Goal: Task Accomplishment & Management: Manage account settings

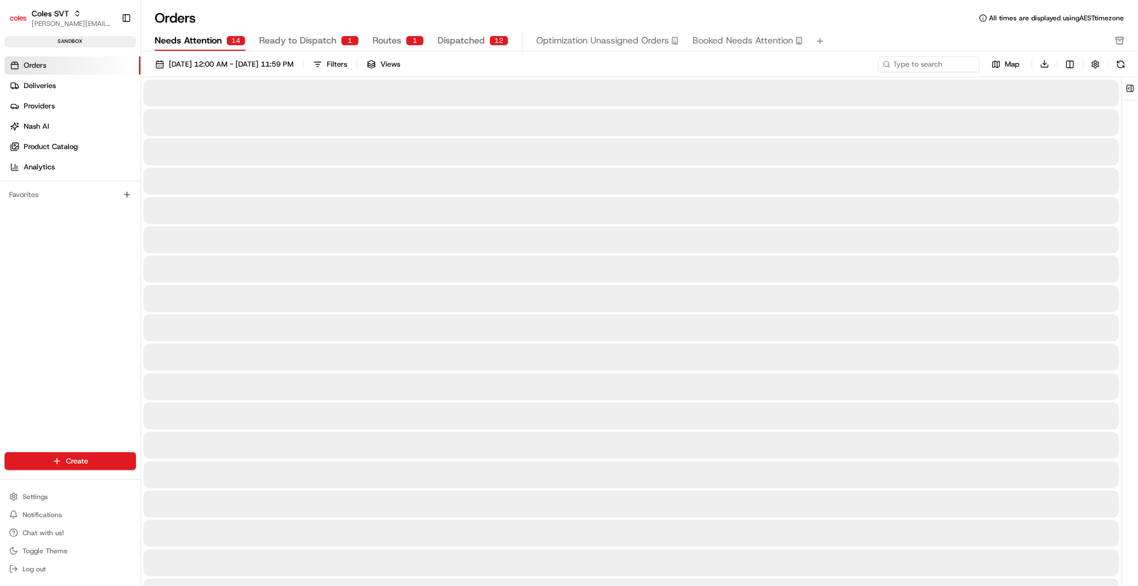
click at [205, 47] on span "Needs Attention" at bounding box center [188, 41] width 67 height 14
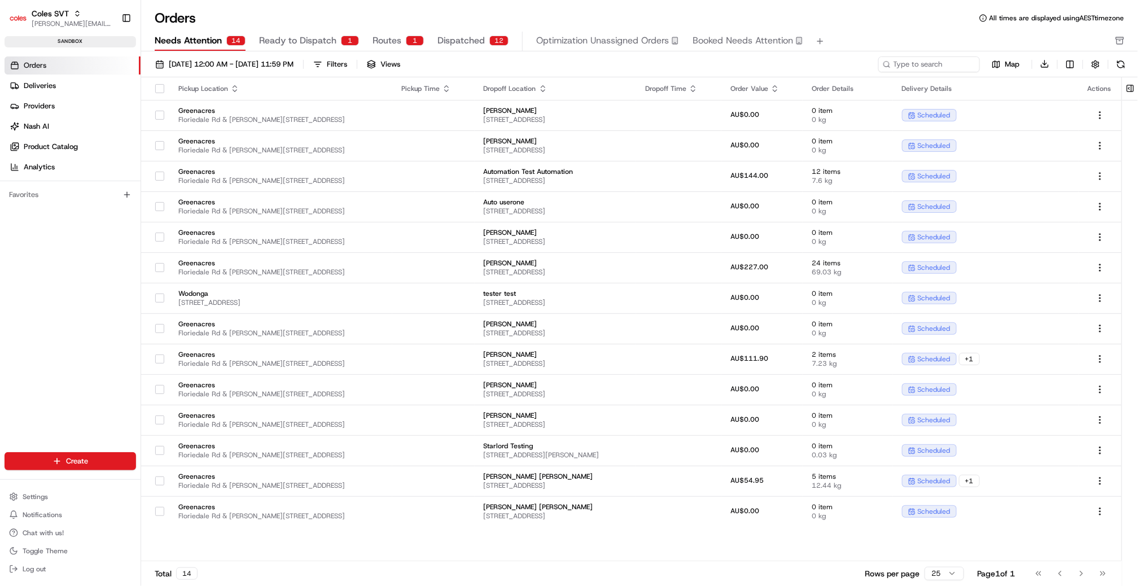
click at [463, 42] on span "Dispatched" at bounding box center [460, 41] width 47 height 14
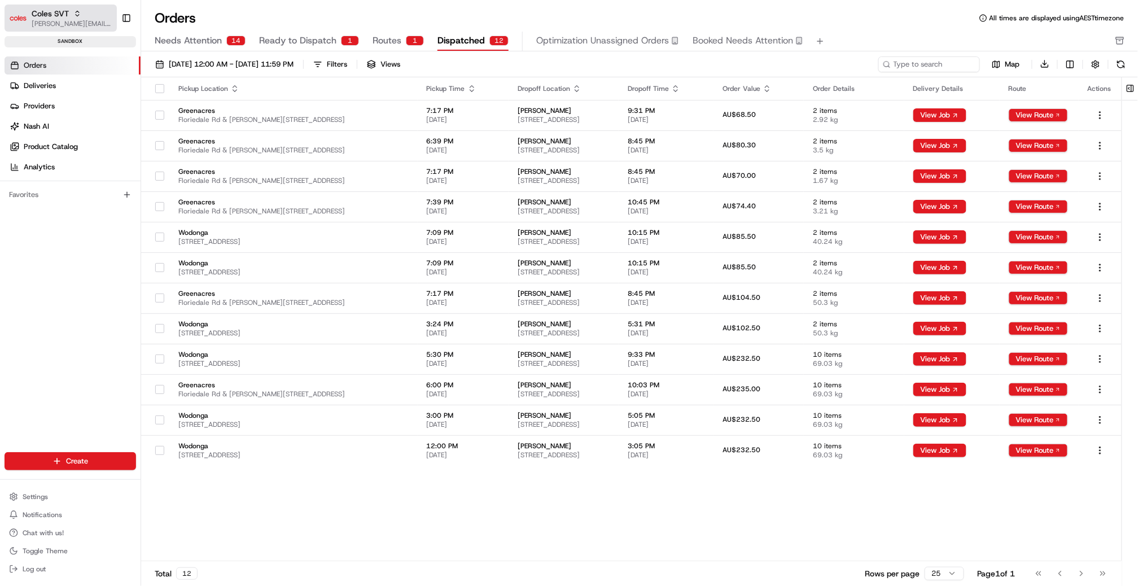
click at [44, 13] on span "Coles SVT" at bounding box center [50, 13] width 37 height 11
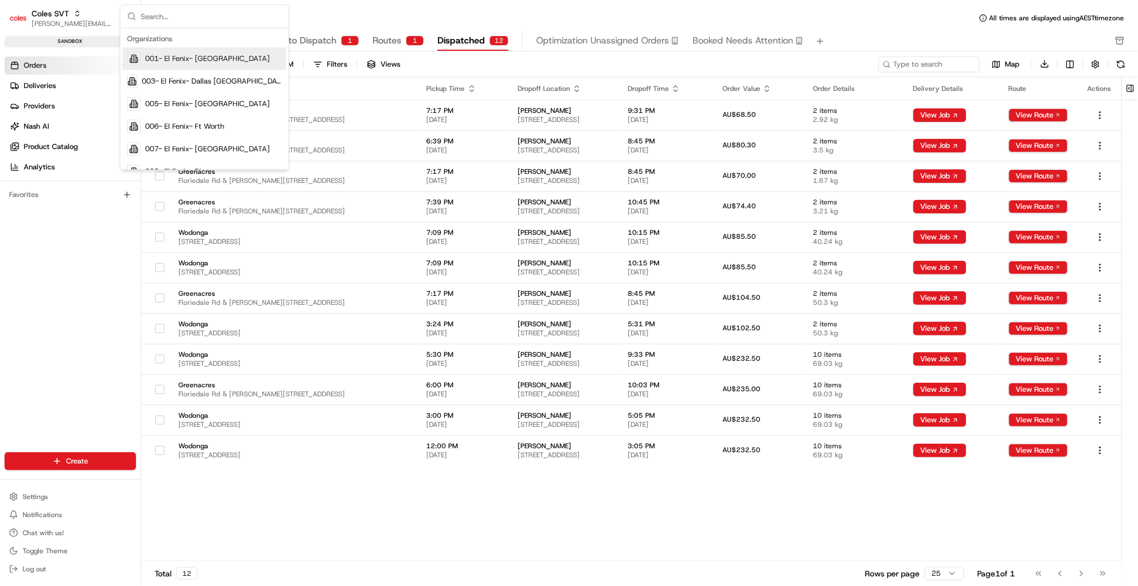
click at [174, 18] on input "text" at bounding box center [211, 16] width 141 height 23
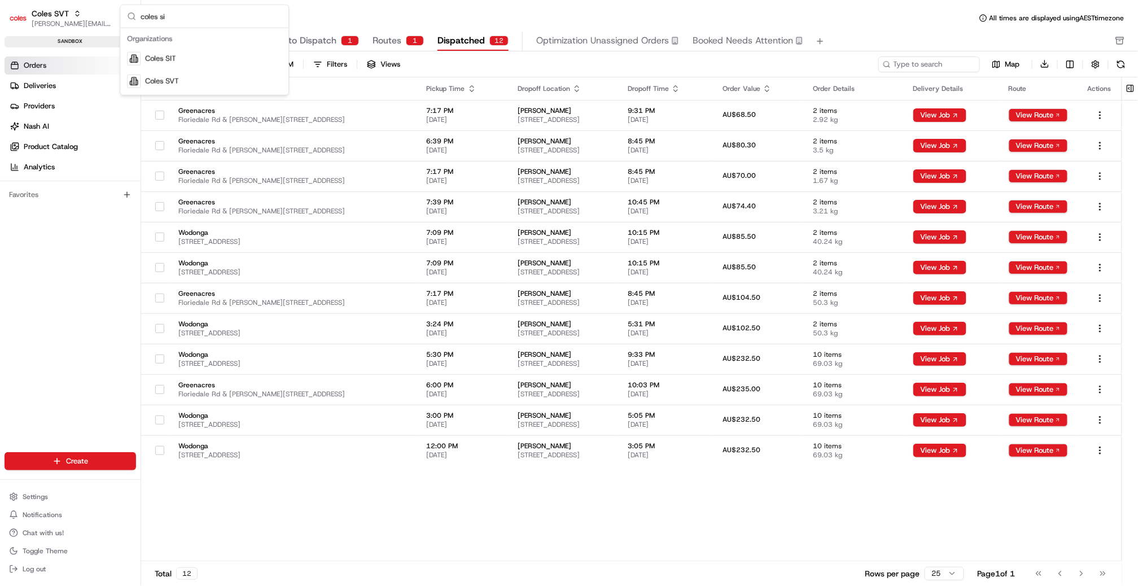
type input "coles sit"
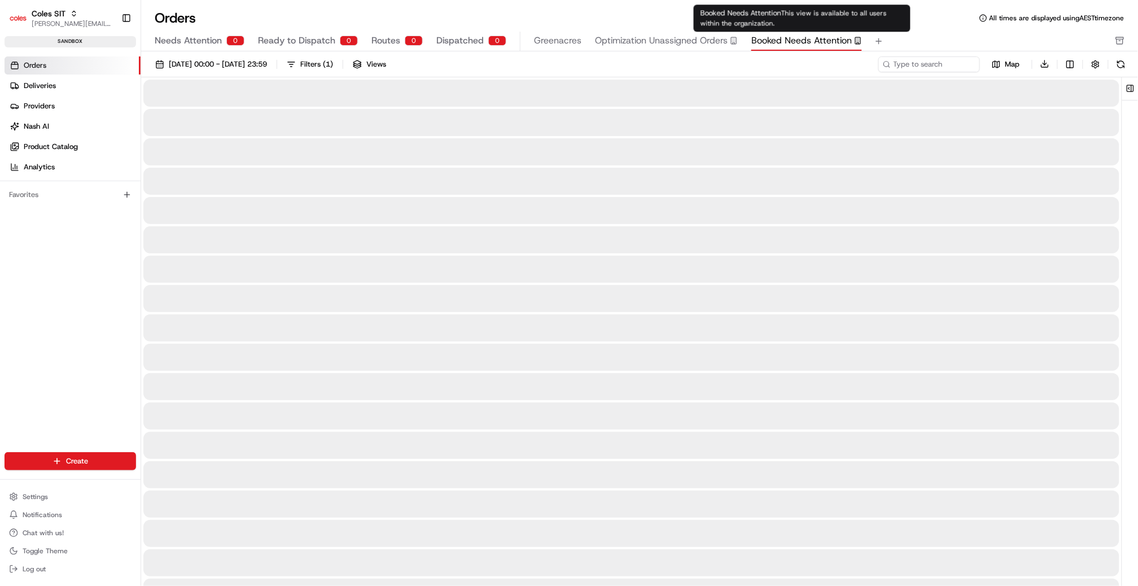
click at [794, 41] on span "Booked Needs Attention" at bounding box center [801, 41] width 100 height 14
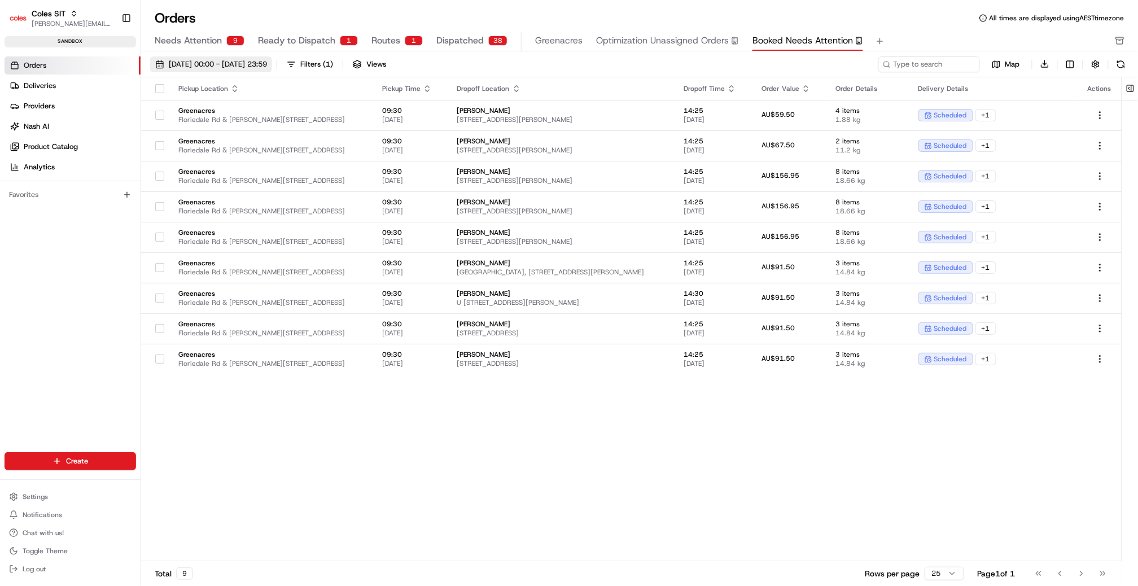
click at [220, 63] on span "[DATE] 00:00 - [DATE] 23:59" at bounding box center [218, 64] width 98 height 10
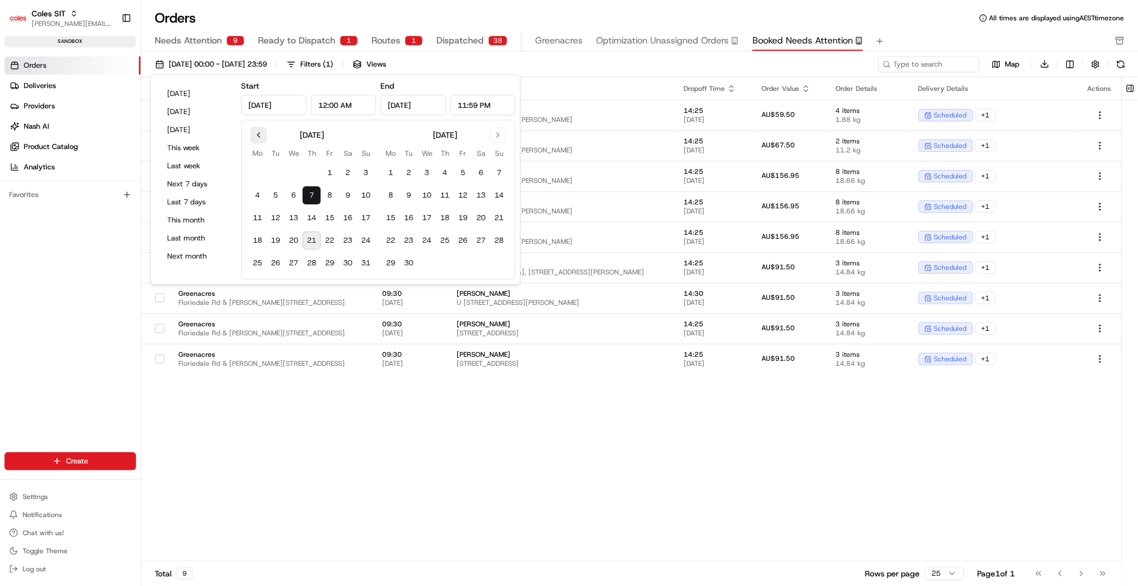
click at [261, 136] on button "Go to previous month" at bounding box center [259, 135] width 16 height 16
click at [268, 172] on button "1" at bounding box center [275, 173] width 18 height 18
type input "[DATE]"
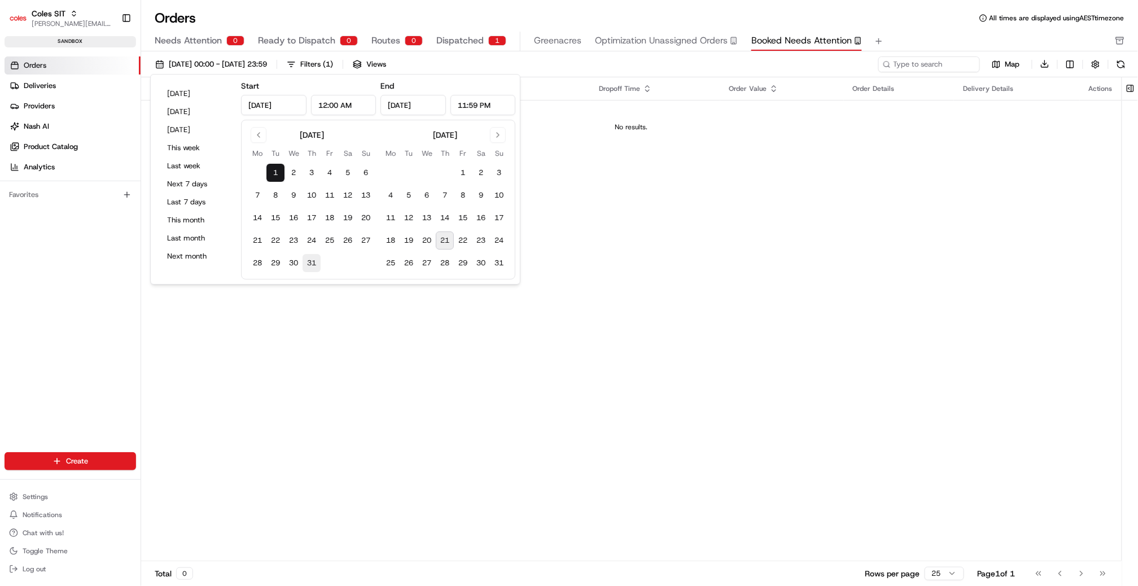
click at [318, 264] on button "31" at bounding box center [311, 263] width 18 height 18
type input "[DATE]"
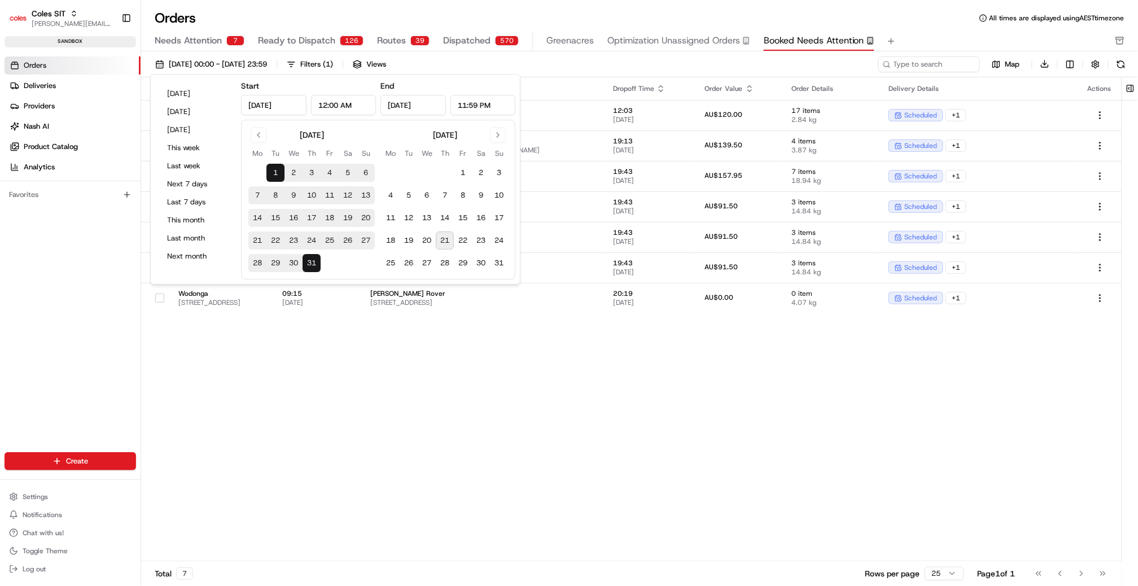
click at [80, 351] on div "Orders Deliveries Providers [PERSON_NAME] Product Catalog Analytics Favorites" at bounding box center [70, 263] width 141 height 423
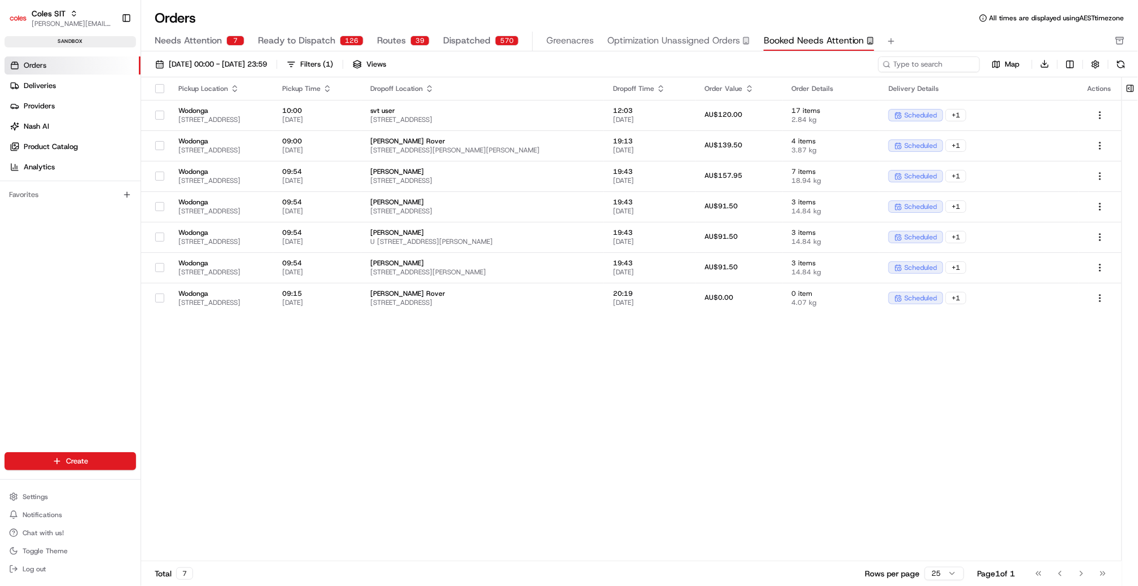
drag, startPoint x: 602, startPoint y: 384, endPoint x: 603, endPoint y: 345, distance: 38.4
click at [602, 384] on div "Pickup Location Pickup Time Dropoff Location Dropoff Time Order Value Order Det…" at bounding box center [631, 319] width 980 height 484
click at [473, 177] on span "[STREET_ADDRESS]" at bounding box center [482, 180] width 225 height 9
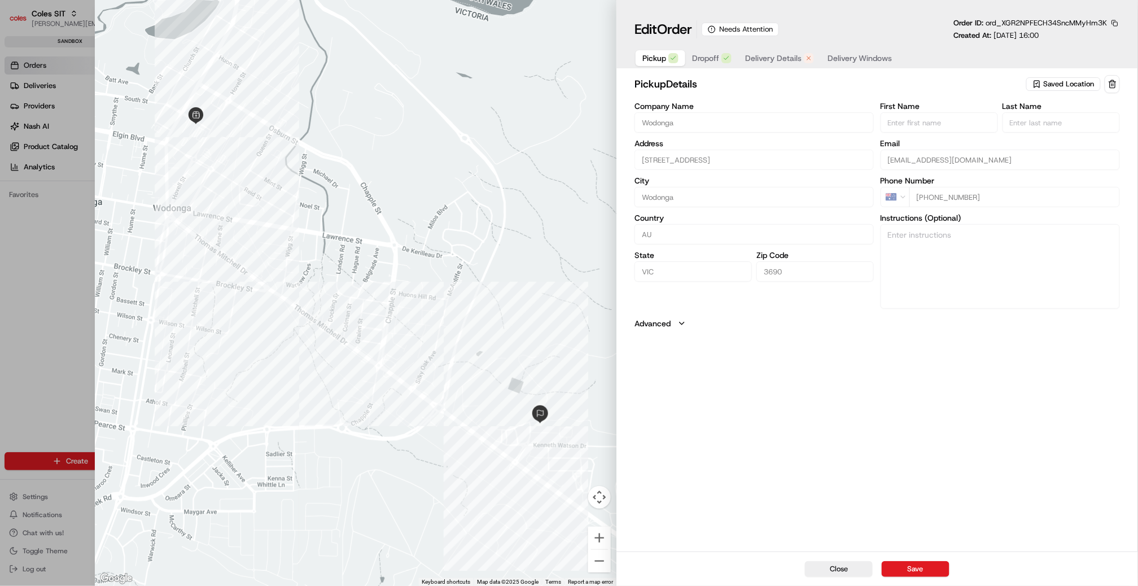
click at [788, 59] on span "Delivery Details" at bounding box center [773, 57] width 56 height 11
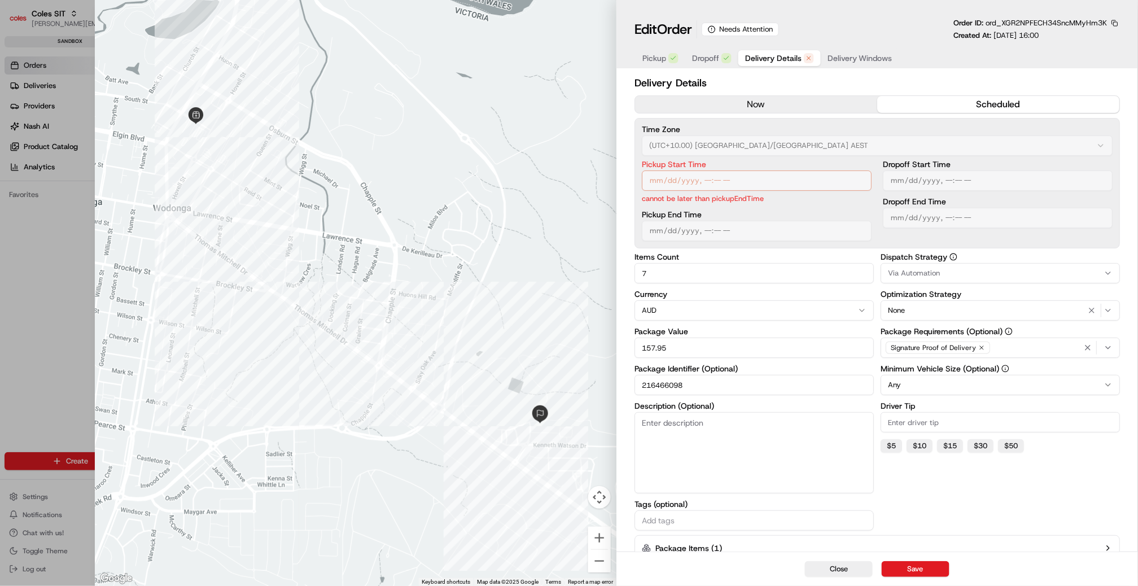
type input "1"
click at [37, 264] on div at bounding box center [569, 293] width 1138 height 586
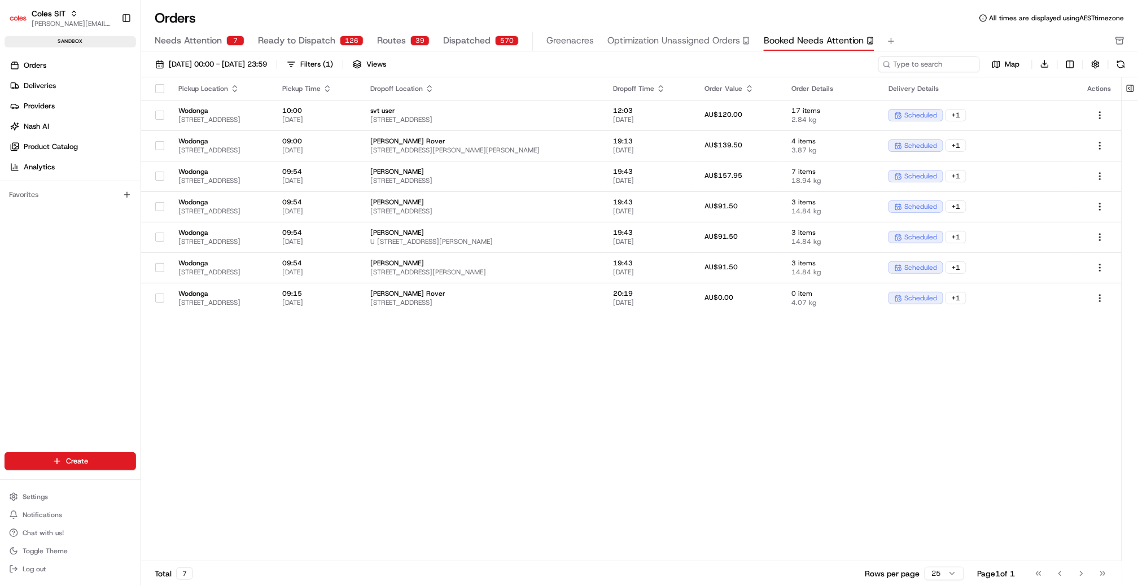
click at [478, 39] on span "Dispatched" at bounding box center [466, 41] width 47 height 14
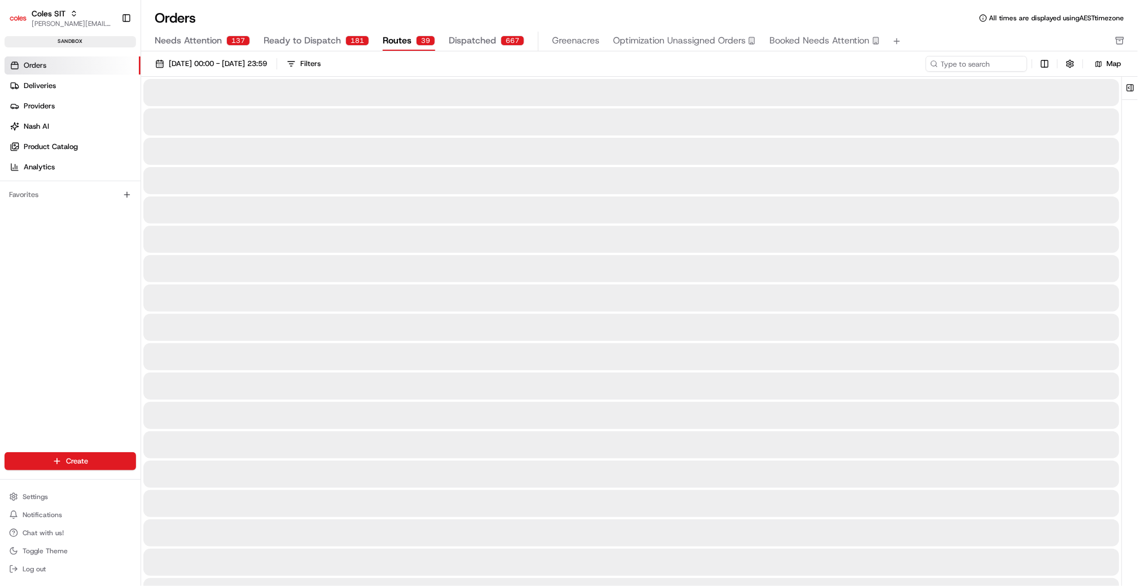
click at [397, 41] on span "Routes" at bounding box center [397, 41] width 29 height 14
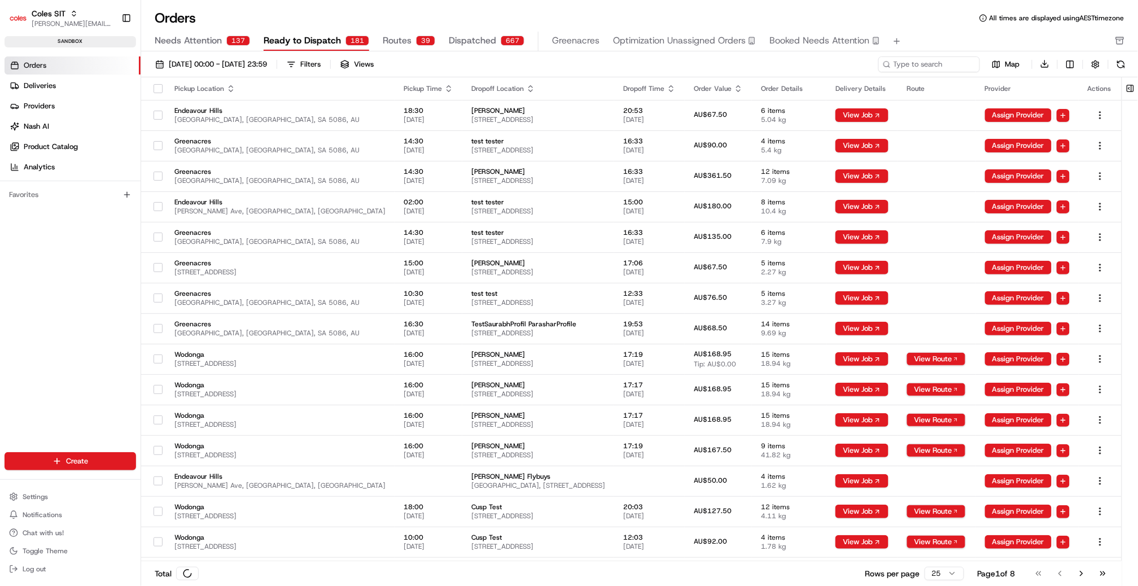
click at [321, 44] on span "Ready to Dispatch" at bounding box center [302, 41] width 77 height 14
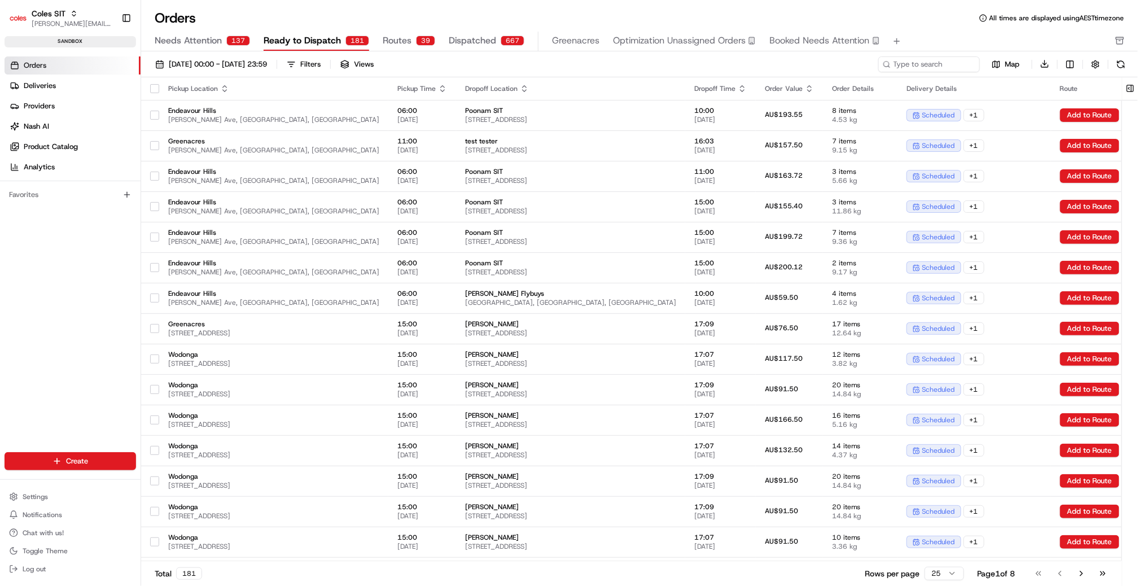
click at [471, 42] on span "Dispatched" at bounding box center [472, 41] width 47 height 14
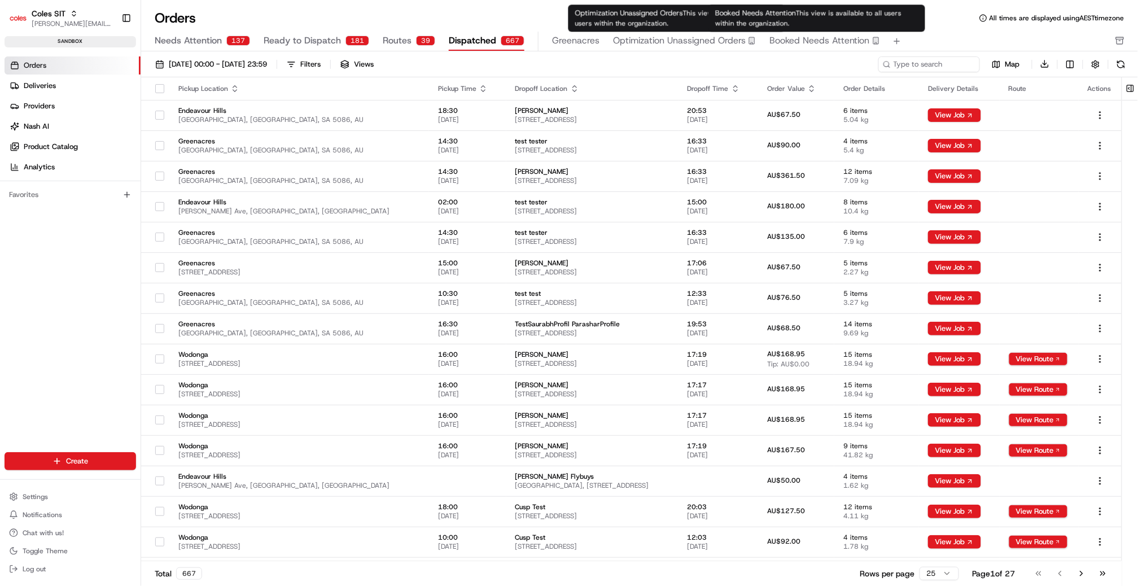
click at [798, 43] on span "Booked Needs Attention" at bounding box center [819, 41] width 100 height 14
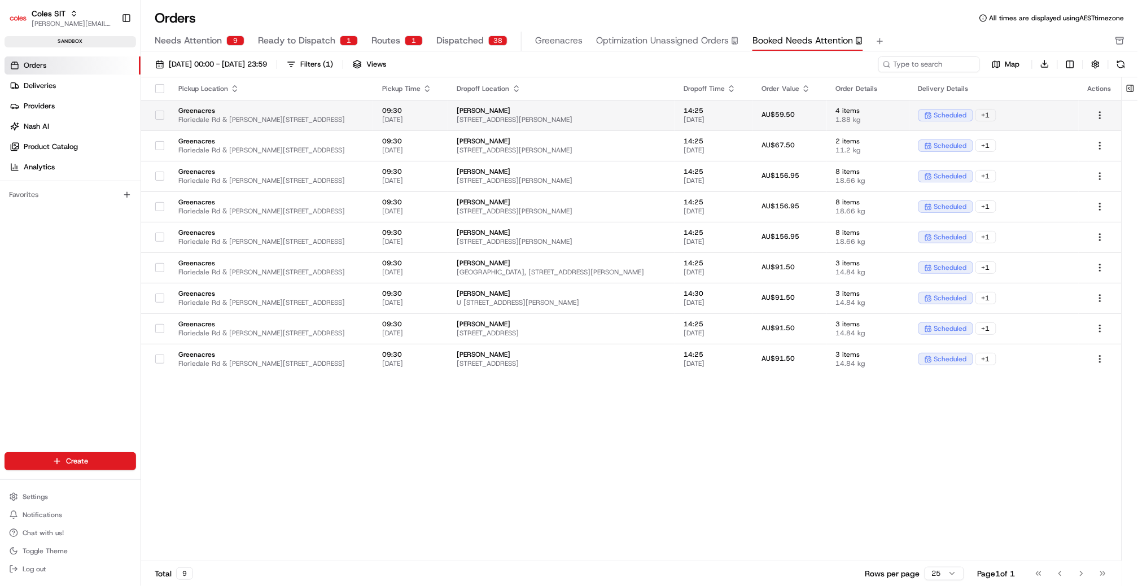
click at [153, 114] on div at bounding box center [159, 115] width 19 height 18
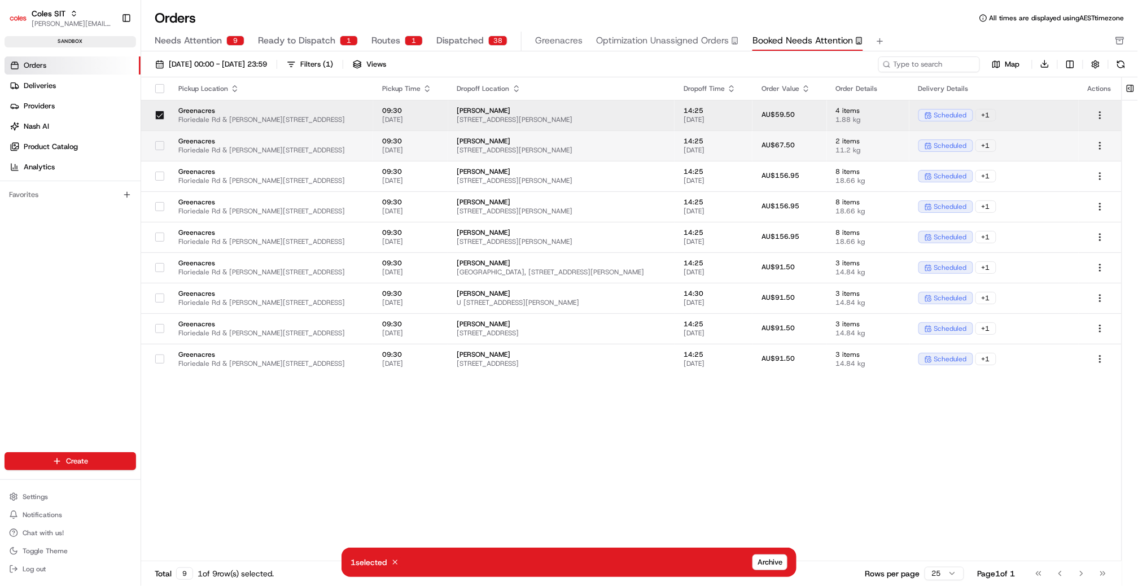
click at [161, 142] on button "button" at bounding box center [159, 145] width 9 height 9
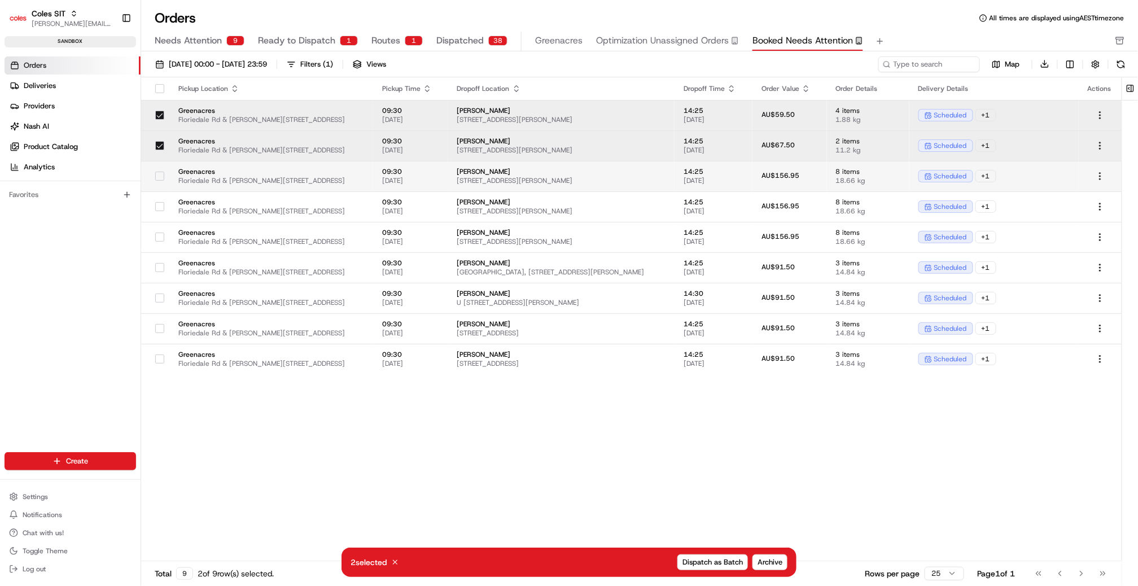
click at [164, 172] on button "button" at bounding box center [159, 176] width 9 height 9
click at [752, 485] on div "Pickup Location Pickup Time Dropoff Location Dropoff Time Order Value Order Det…" at bounding box center [631, 319] width 980 height 484
click at [156, 115] on button "button" at bounding box center [159, 115] width 9 height 9
click at [158, 128] on td at bounding box center [155, 115] width 28 height 30
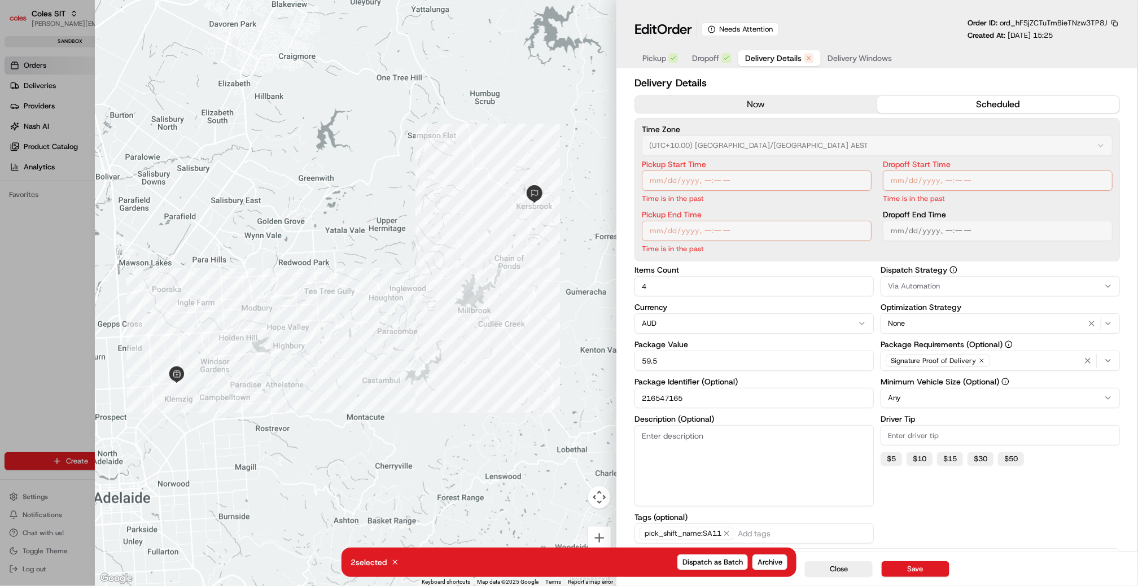
drag, startPoint x: 876, startPoint y: 175, endPoint x: 883, endPoint y: 178, distance: 6.6
click at [879, 177] on div "Pickup Start Time Time is in the past Pickup End Time Time is in the past Dropo…" at bounding box center [877, 207] width 471 height 94
type input "1"
click at [59, 260] on div at bounding box center [569, 293] width 1138 height 586
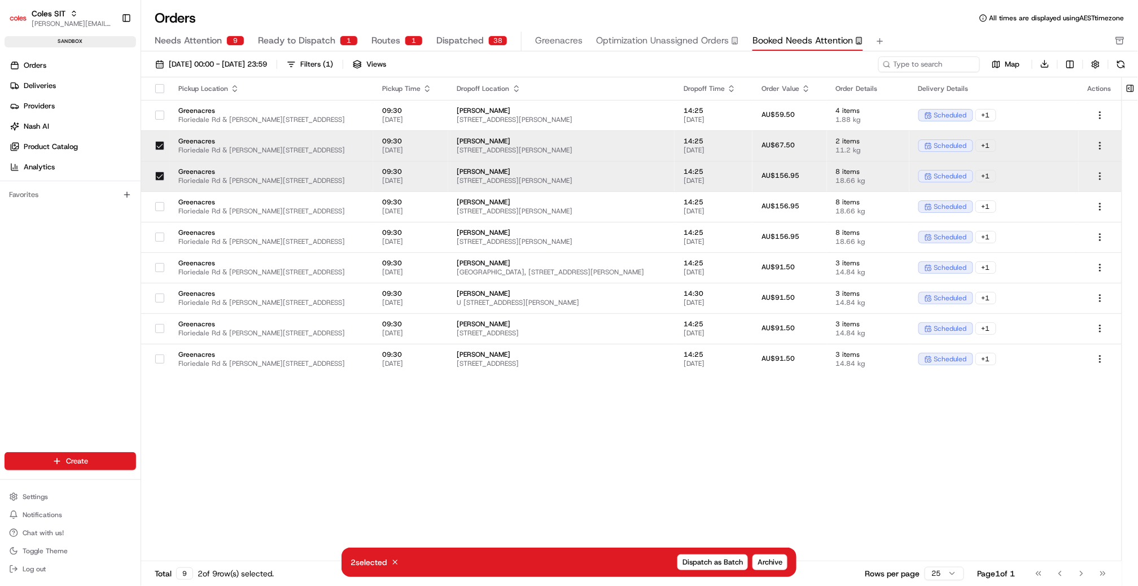
click at [155, 145] on button "button" at bounding box center [159, 145] width 9 height 9
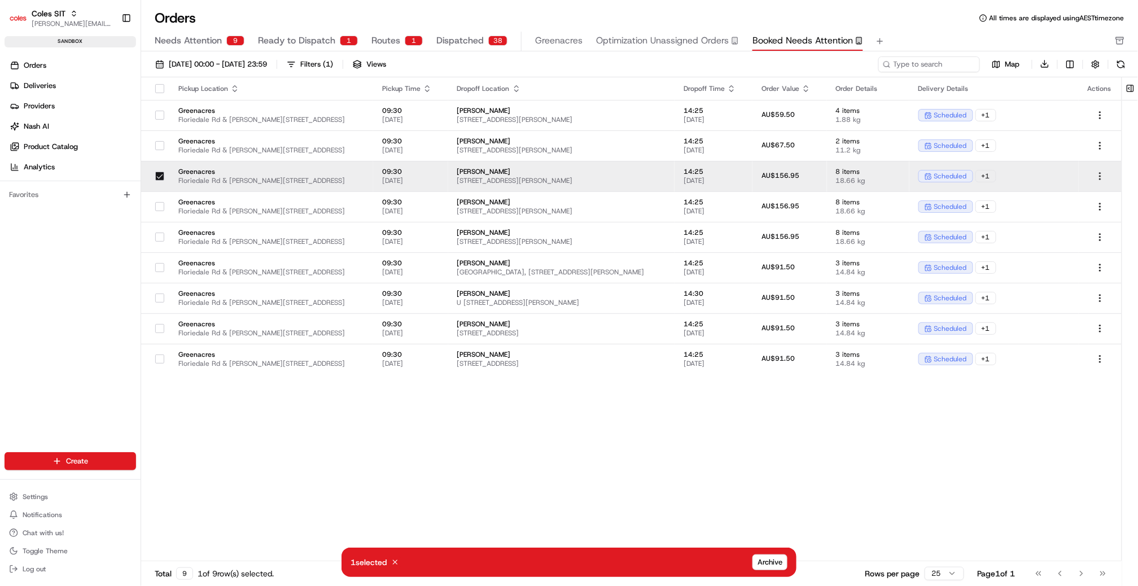
click at [160, 174] on button "button" at bounding box center [159, 176] width 9 height 9
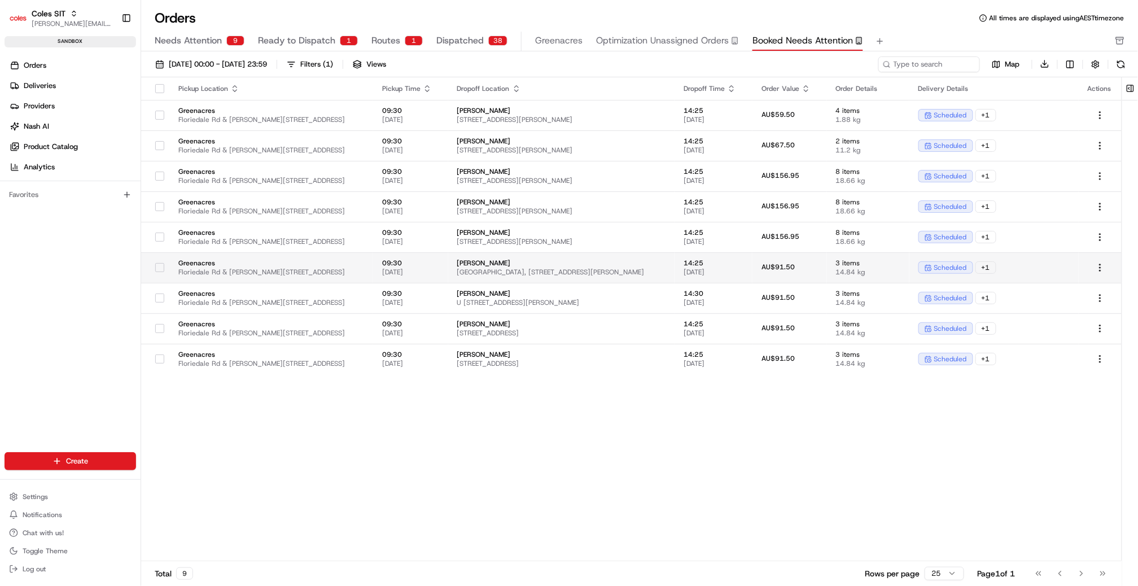
click at [212, 265] on span "Greenacres" at bounding box center [271, 262] width 186 height 9
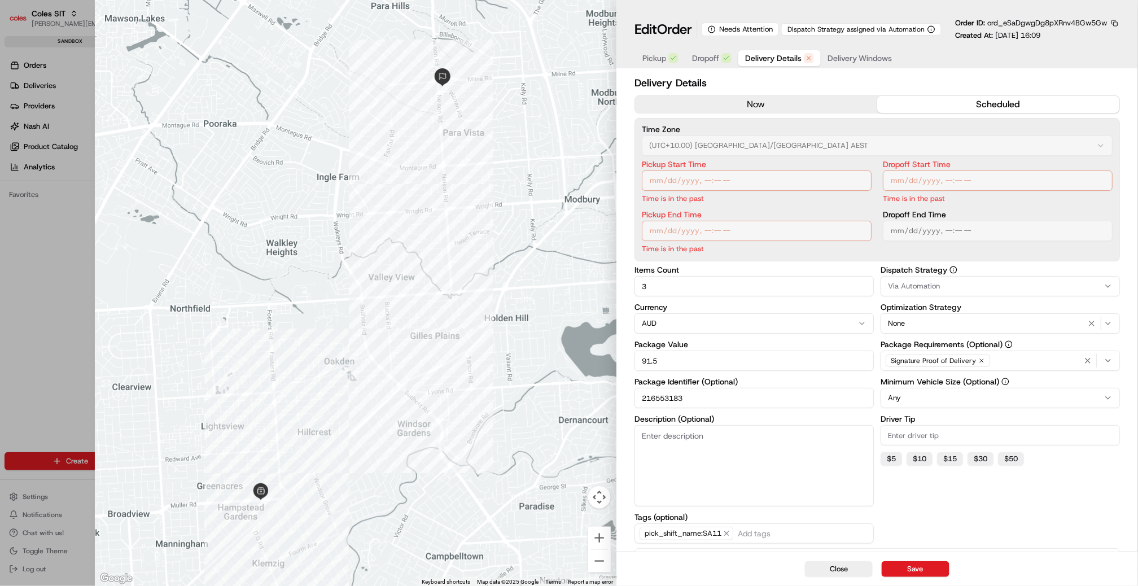
click at [782, 193] on p "Time is in the past" at bounding box center [757, 198] width 230 height 11
click at [945, 160] on label "Dropoff Start Time" at bounding box center [998, 164] width 230 height 8
drag, startPoint x: 793, startPoint y: 58, endPoint x: 813, endPoint y: 58, distance: 19.8
click at [793, 58] on span "Delivery Details" at bounding box center [773, 57] width 56 height 11
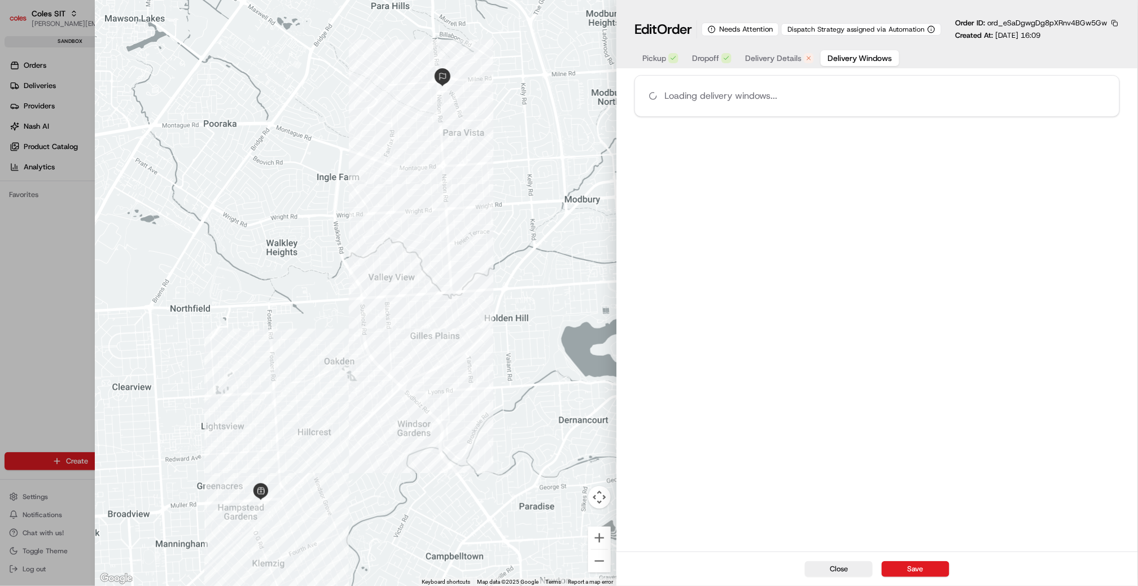
click at [840, 58] on span "Delivery Windows" at bounding box center [859, 57] width 65 height 11
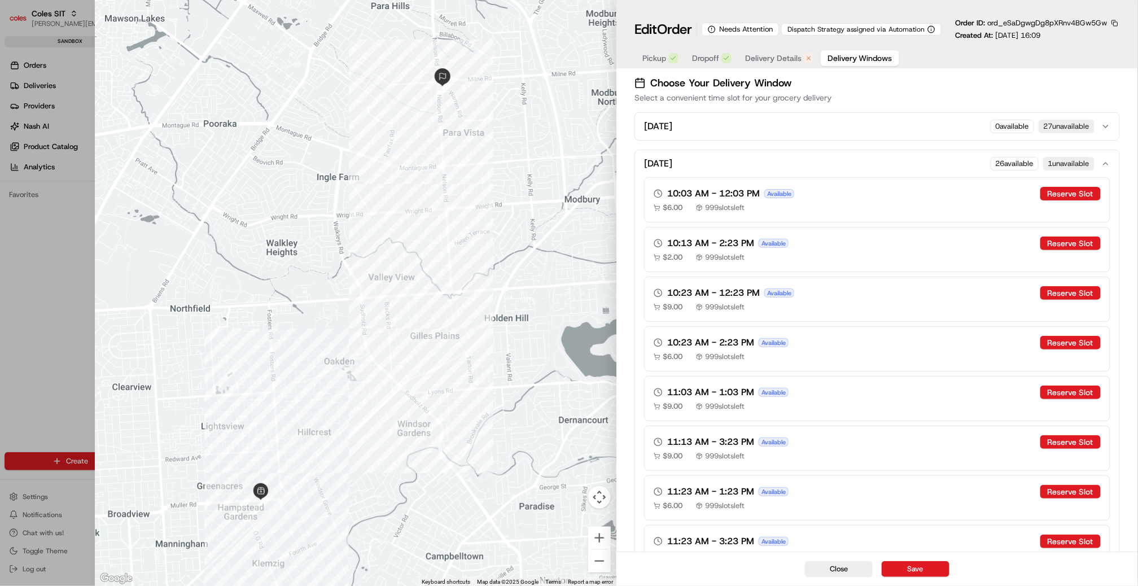
click at [781, 56] on span "Delivery Details" at bounding box center [773, 57] width 56 height 11
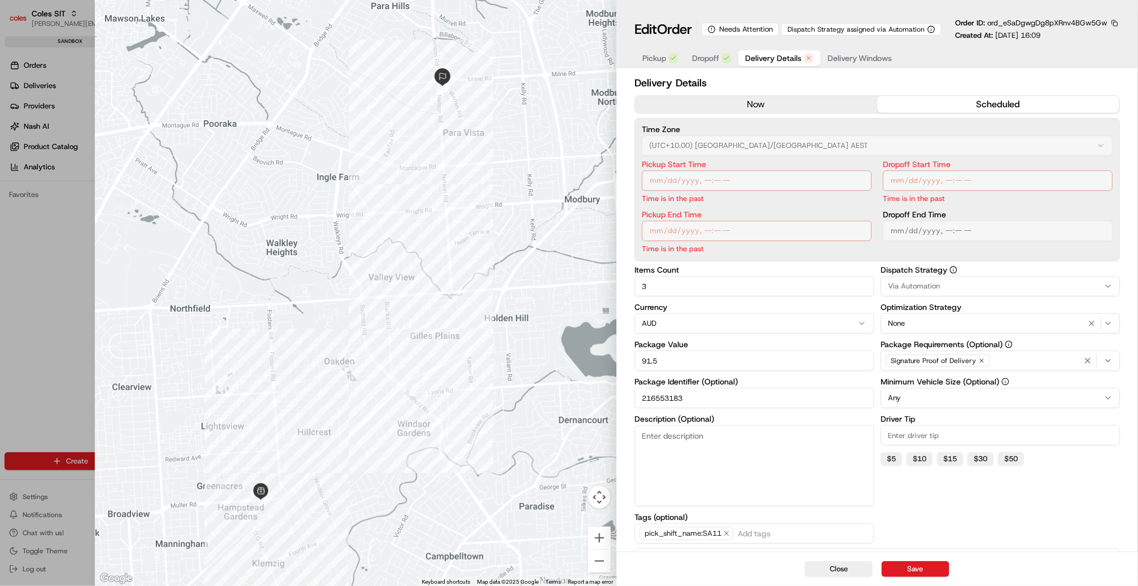
type input "1"
click at [47, 266] on div at bounding box center [569, 293] width 1138 height 586
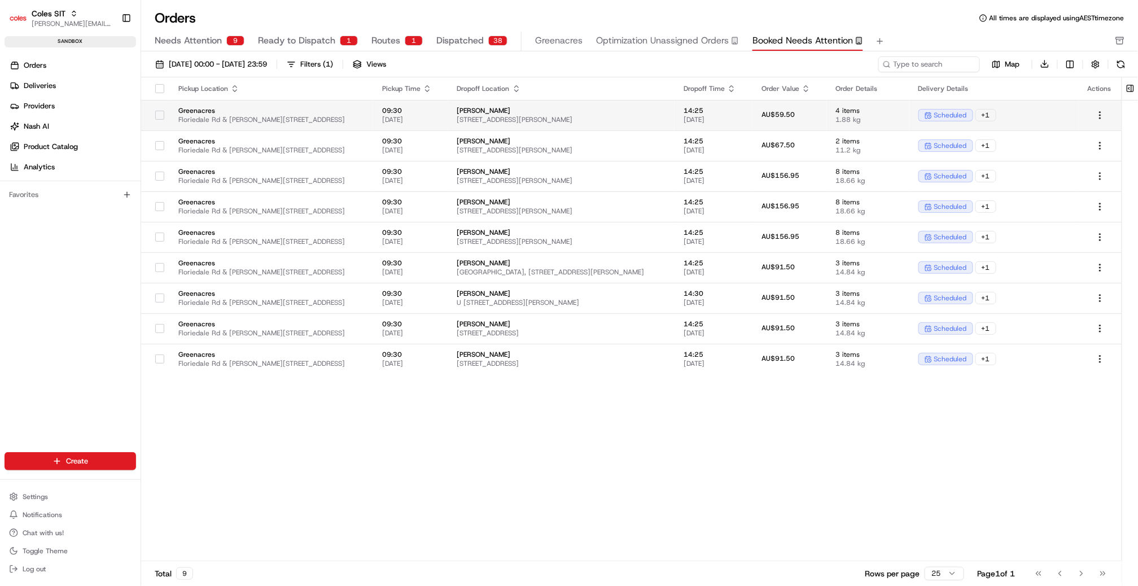
click at [402, 121] on span "[DATE]" at bounding box center [410, 119] width 57 height 9
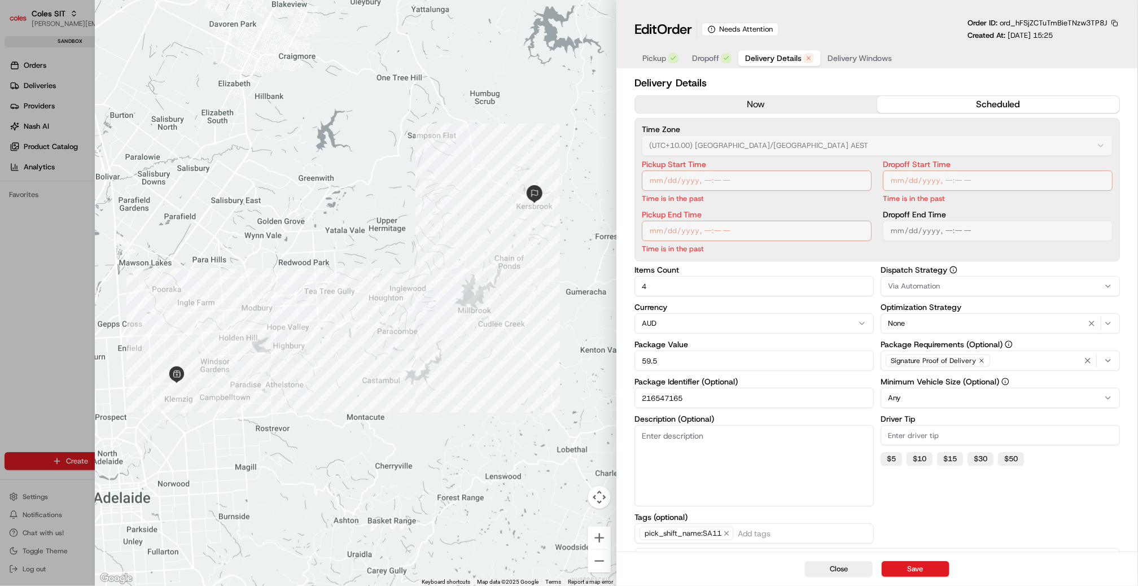
click at [787, 112] on button "now" at bounding box center [756, 104] width 242 height 17
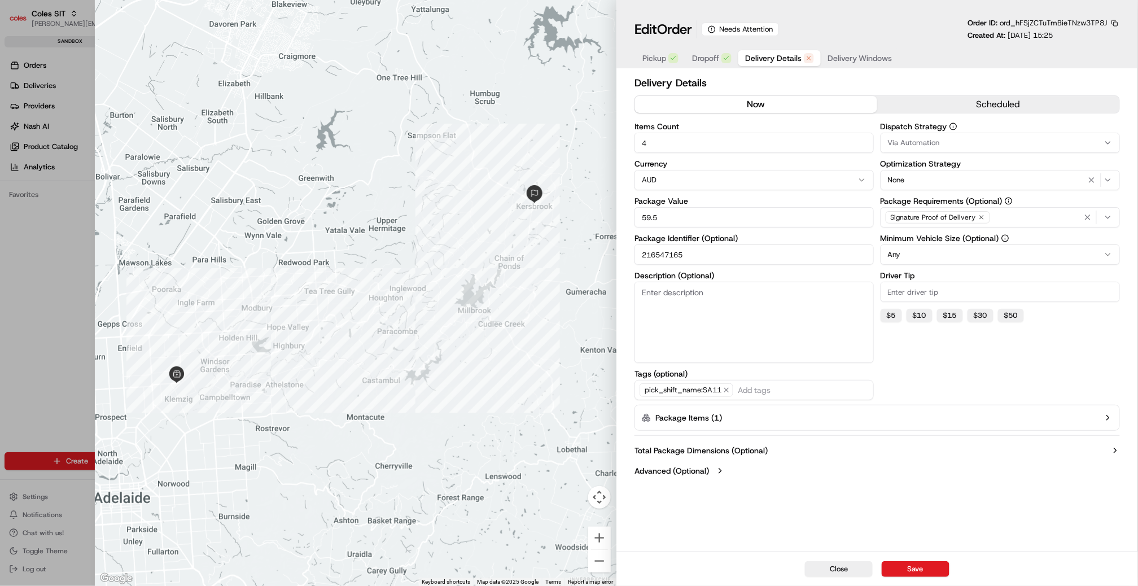
click at [847, 55] on span "Delivery Windows" at bounding box center [859, 57] width 65 height 11
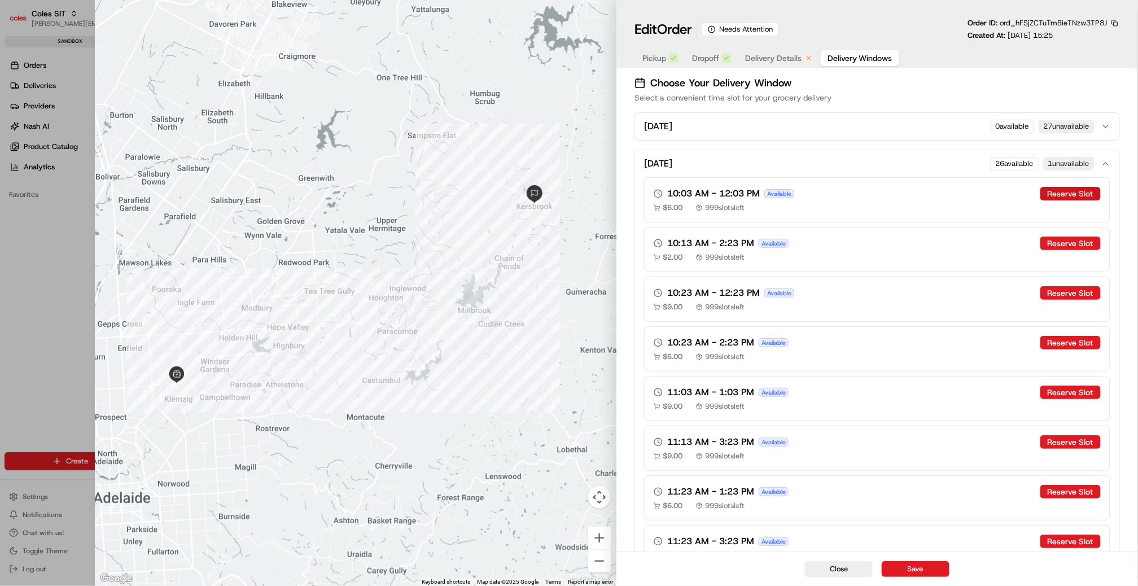
click at [1063, 191] on button "Reserve Slot" at bounding box center [1070, 194] width 60 height 14
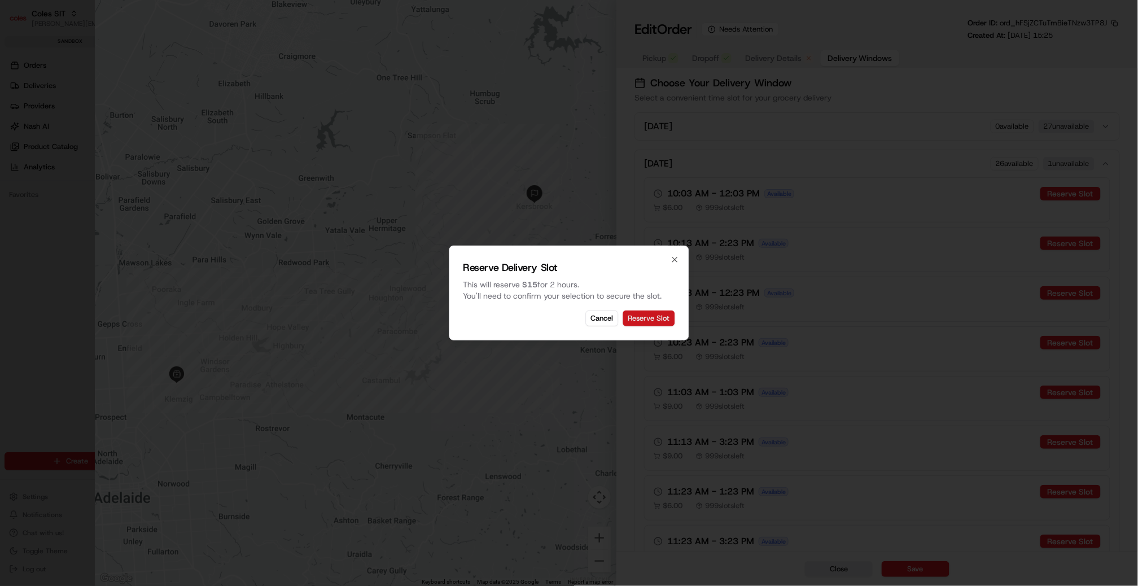
click at [655, 322] on button "Reserve Slot" at bounding box center [649, 318] width 52 height 16
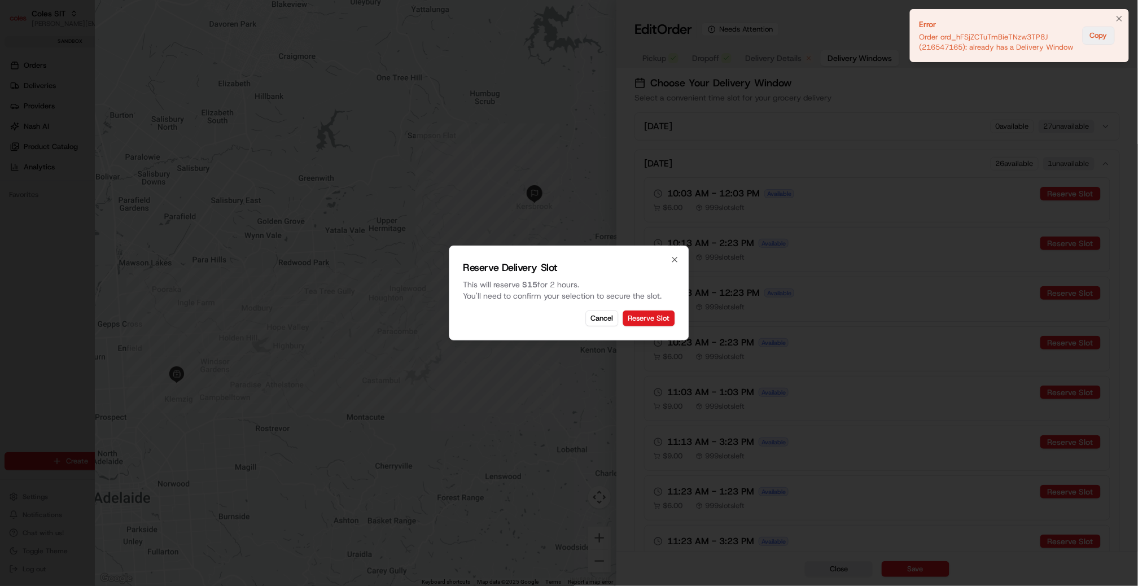
click at [1104, 33] on button "Copy" at bounding box center [1098, 36] width 32 height 18
click at [1104, 29] on button "Copy" at bounding box center [1098, 36] width 32 height 18
click at [1117, 17] on icon "Notifications (F8)" at bounding box center [1118, 18] width 9 height 9
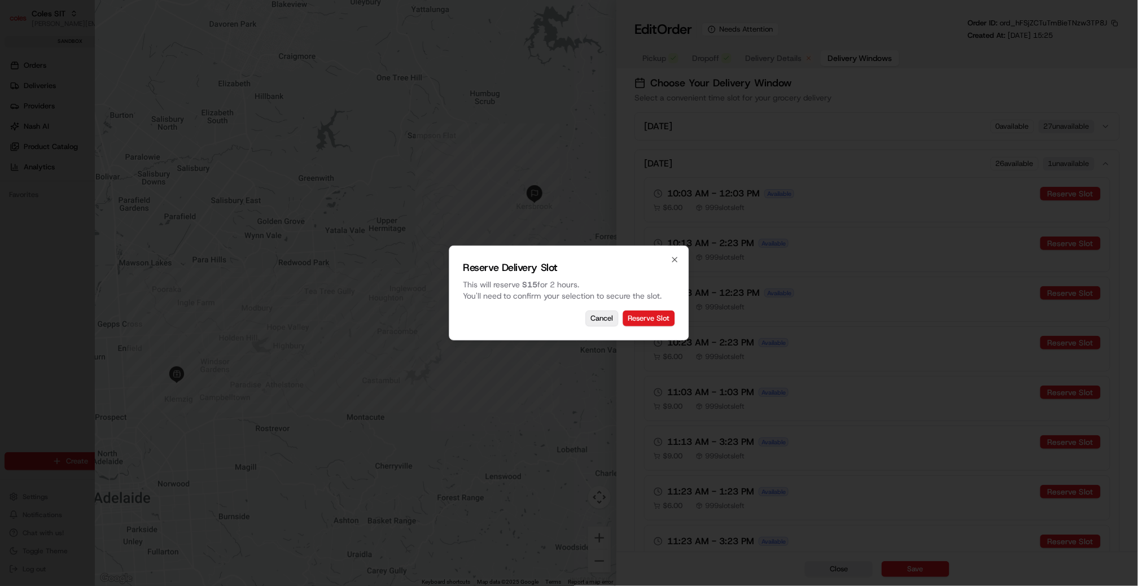
click at [602, 318] on button "Cancel" at bounding box center [602, 318] width 33 height 16
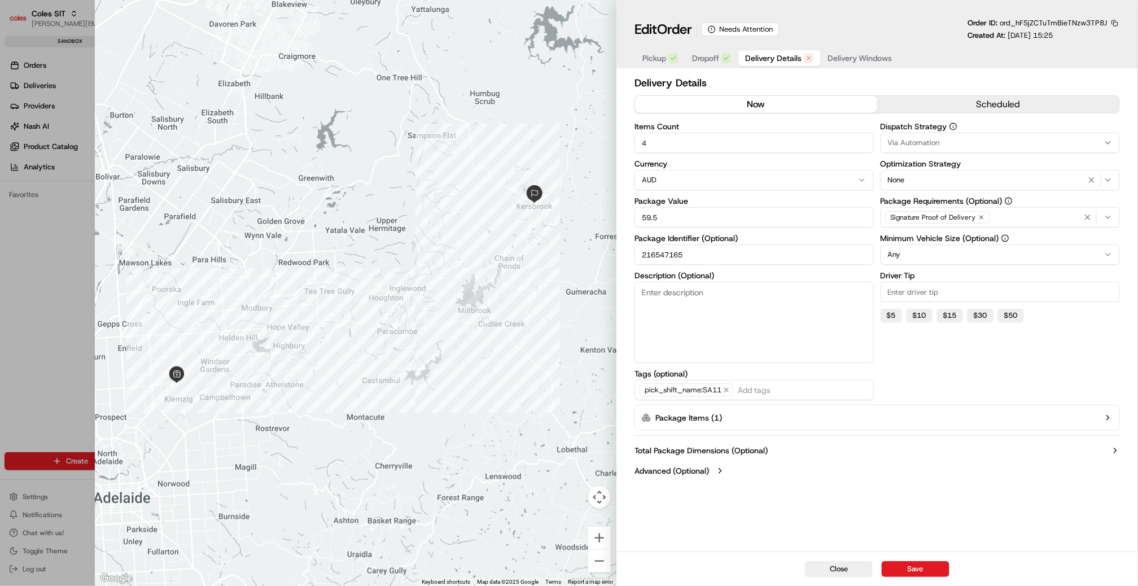
click at [767, 54] on span "Delivery Details" at bounding box center [773, 57] width 56 height 11
type input "1"
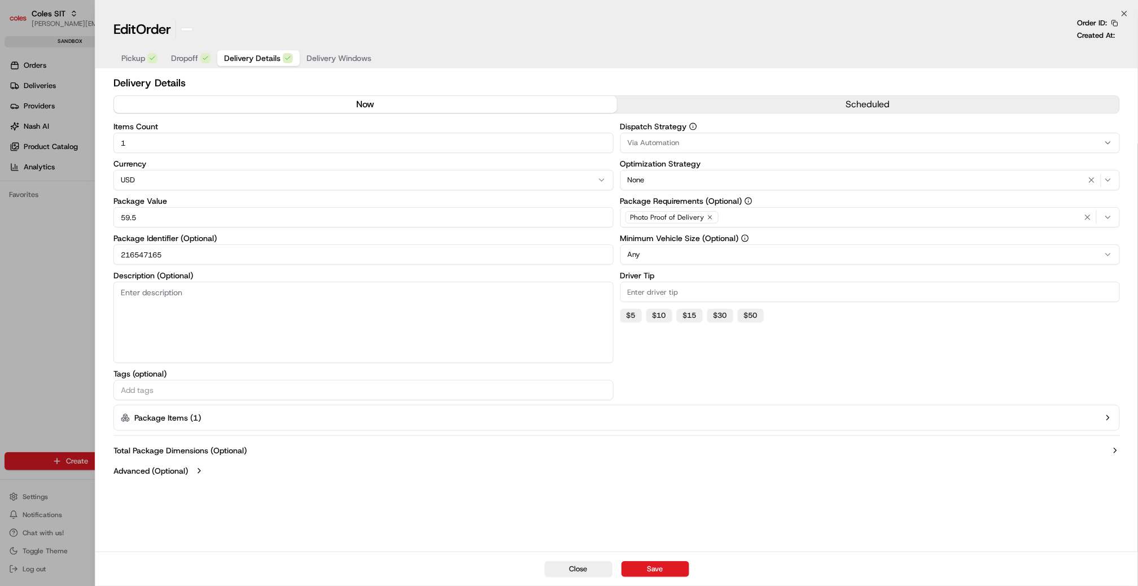
click at [39, 293] on div at bounding box center [569, 293] width 1138 height 586
